Goal: Information Seeking & Learning: Learn about a topic

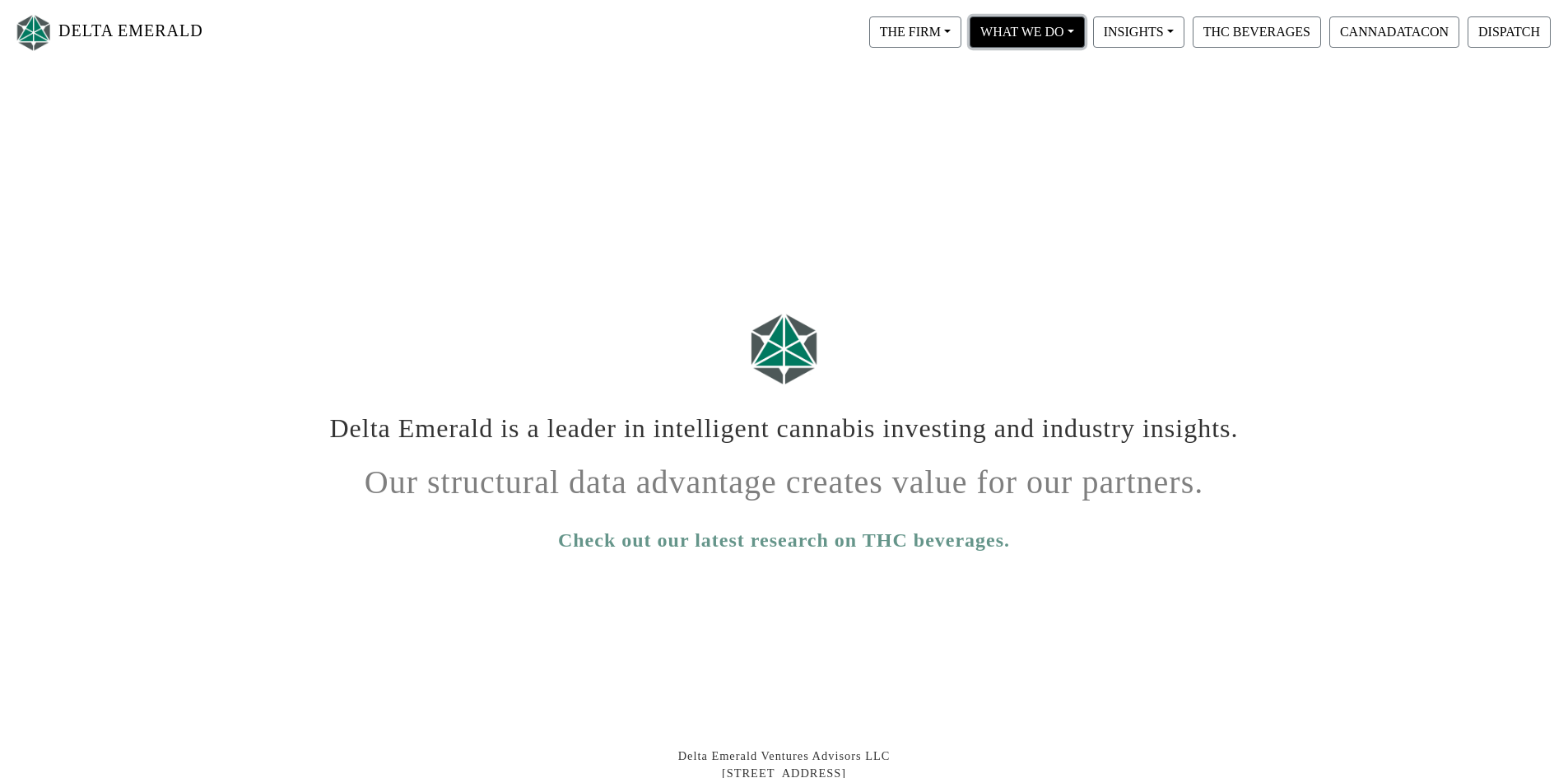
click at [998, 27] on button "WHAT WE DO" at bounding box center [1027, 32] width 115 height 31
click at [1007, 98] on link "Proprietary Data" at bounding box center [1051, 100] width 169 height 26
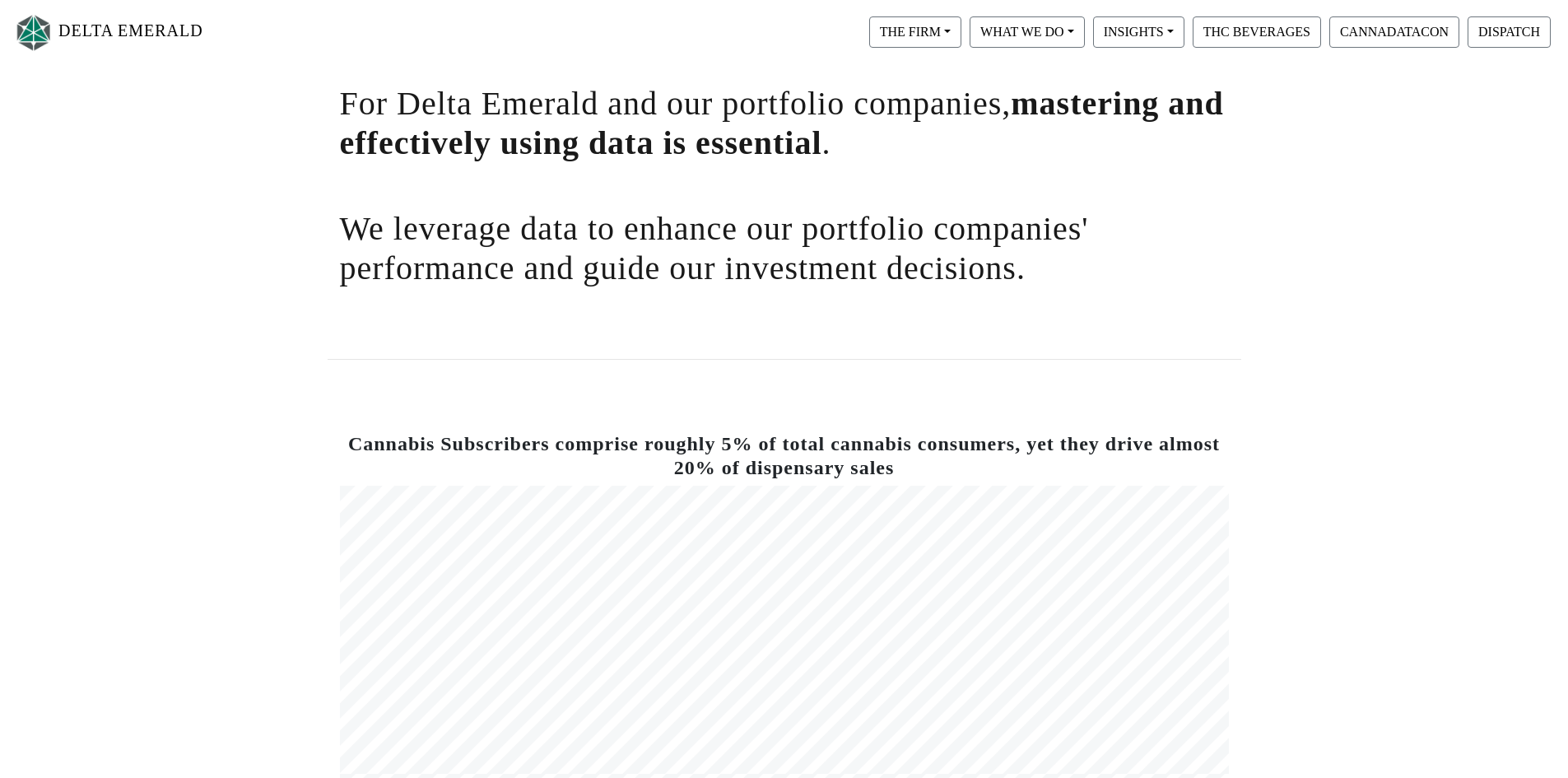
scroll to position [84, 0]
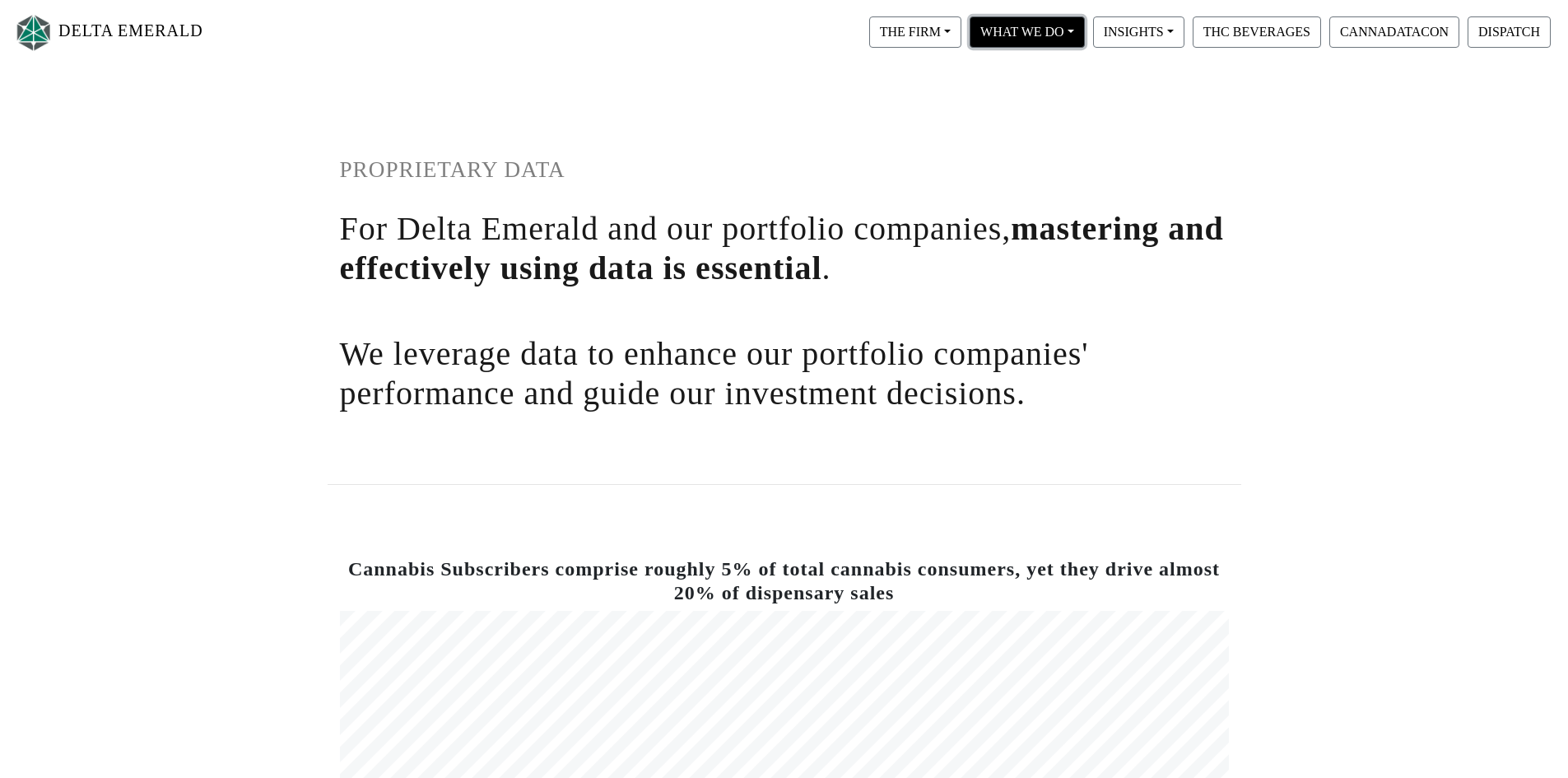
click at [1024, 33] on button "WHAT WE DO" at bounding box center [1027, 32] width 115 height 31
click at [1024, 122] on link "Digital Infrastructure" at bounding box center [1051, 126] width 169 height 26
